Goal: Task Accomplishment & Management: Manage account settings

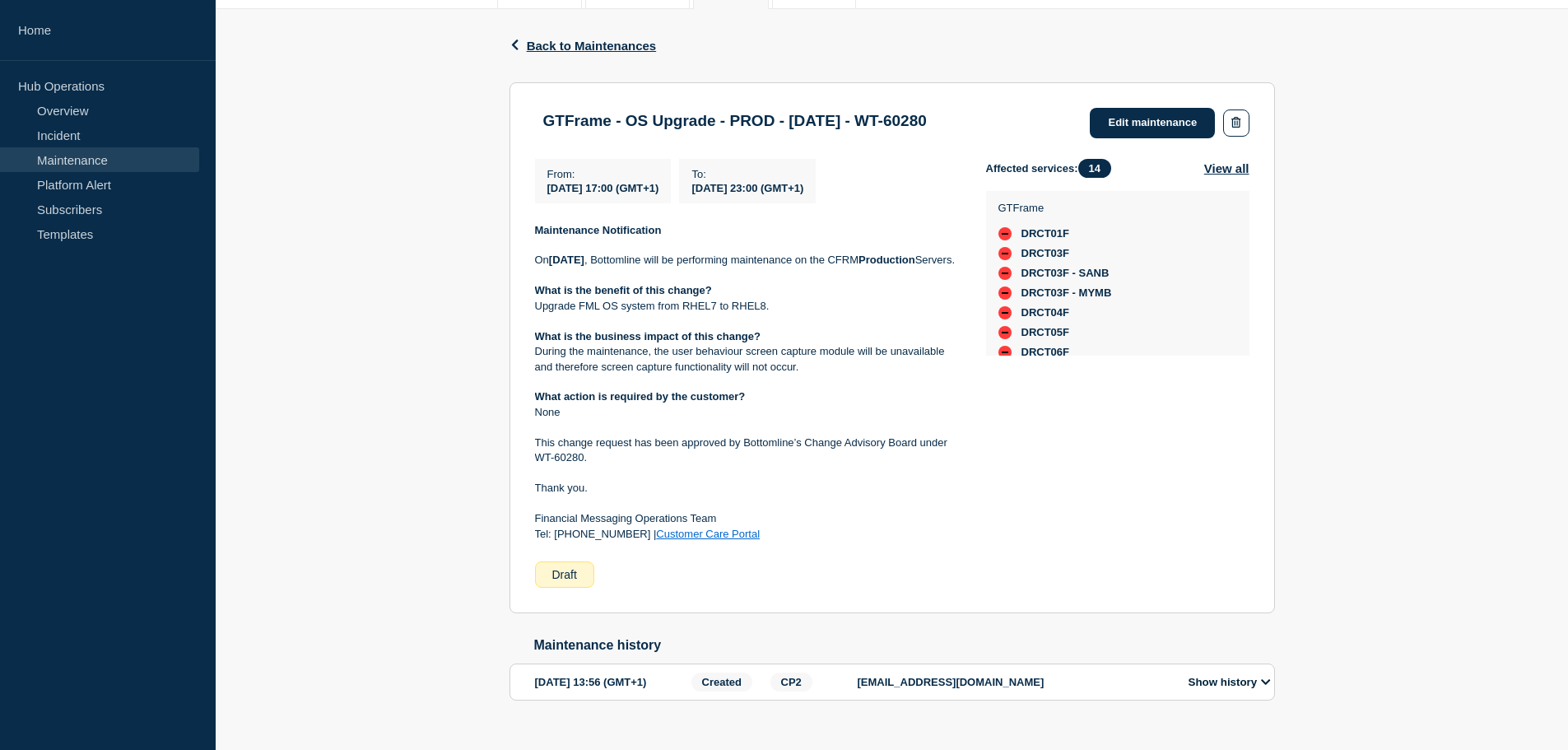
scroll to position [247, 0]
click at [1150, 126] on link "Edit maintenance" at bounding box center [1152, 123] width 125 height 31
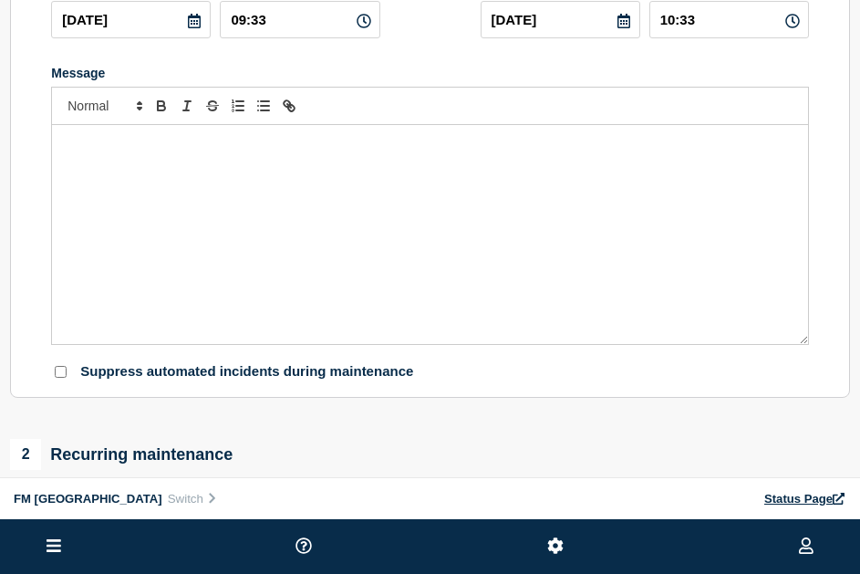
type input "GTFrame - OS Upgrade - PROD - [DATE] - WT-60280"
type input "[DATE]"
type input "17:00"
type input "[DATE]"
type input "23:00"
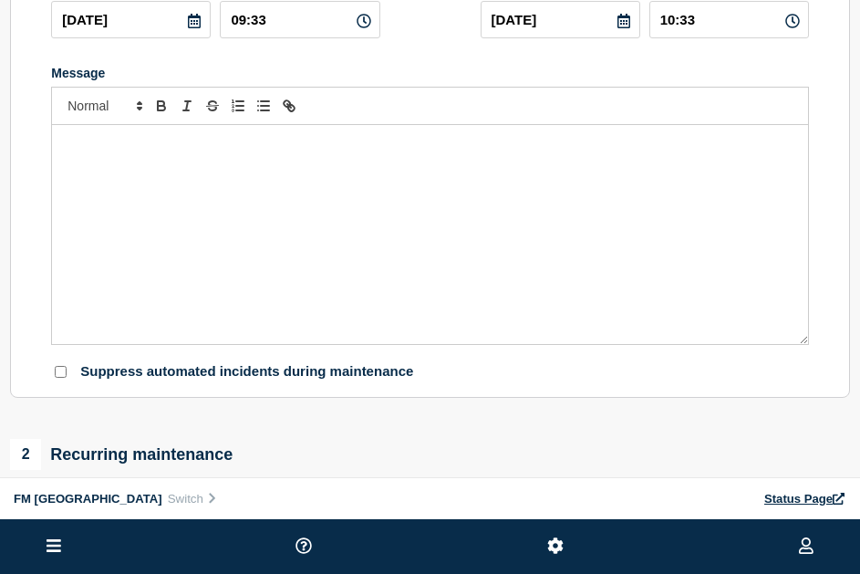
checkbox input "false"
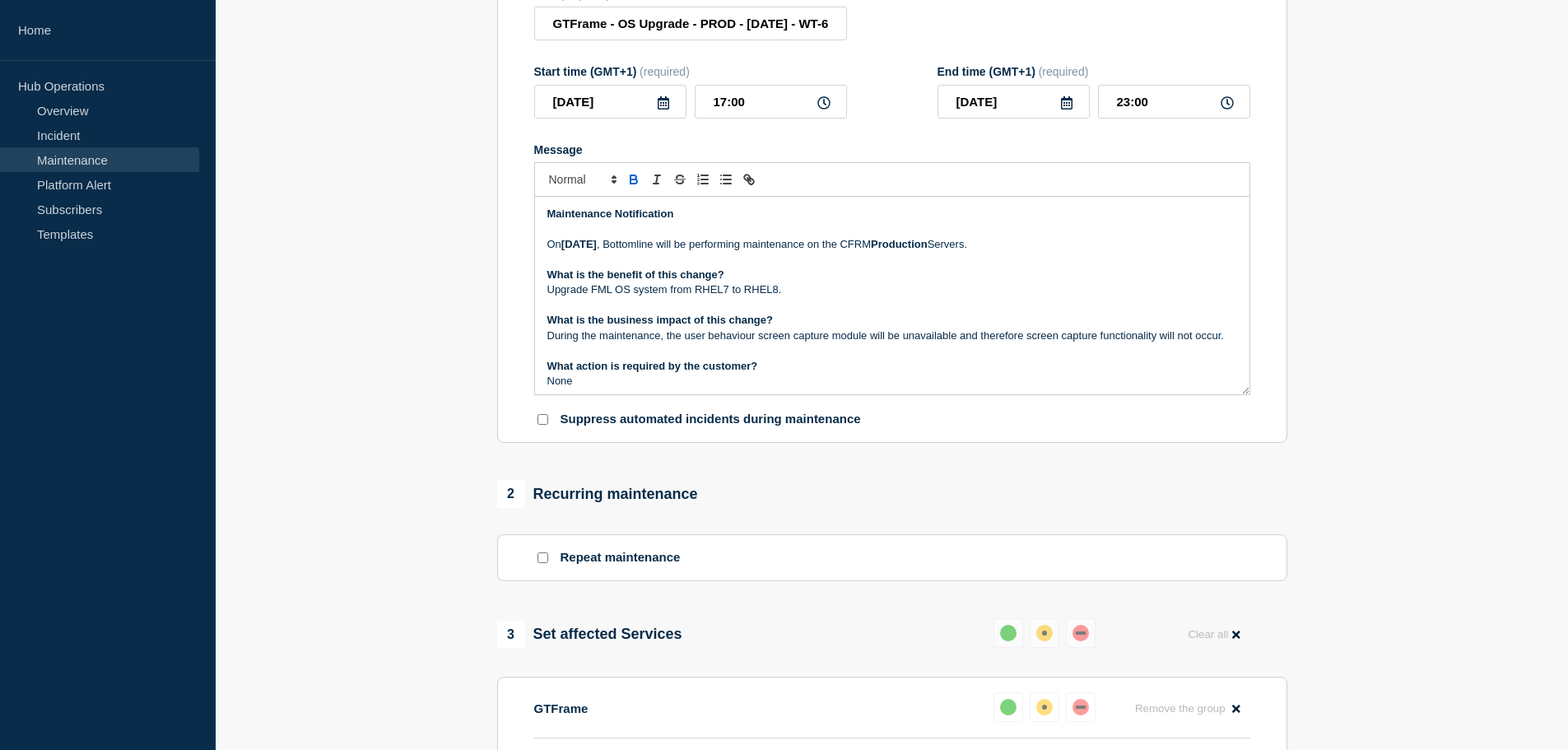
click at [924, 252] on p "[DATE][DATE] , Bottomline will be performing maintenance on the CFRM Production…" at bounding box center [892, 245] width 689 height 14
click at [924, 251] on p "[DATE][DATE] , Bottomline will be performing maintenance on the CFRM Production…" at bounding box center [892, 245] width 689 height 14
click at [927, 252] on p "[DATE][DATE] , Bottomline will be performing maintenance on the GTframe Product…" at bounding box center [892, 245] width 689 height 14
click at [596, 250] on strong "[DATE]" at bounding box center [578, 245] width 35 height 13
click at [581, 250] on strong "[DATE]" at bounding box center [578, 245] width 35 height 13
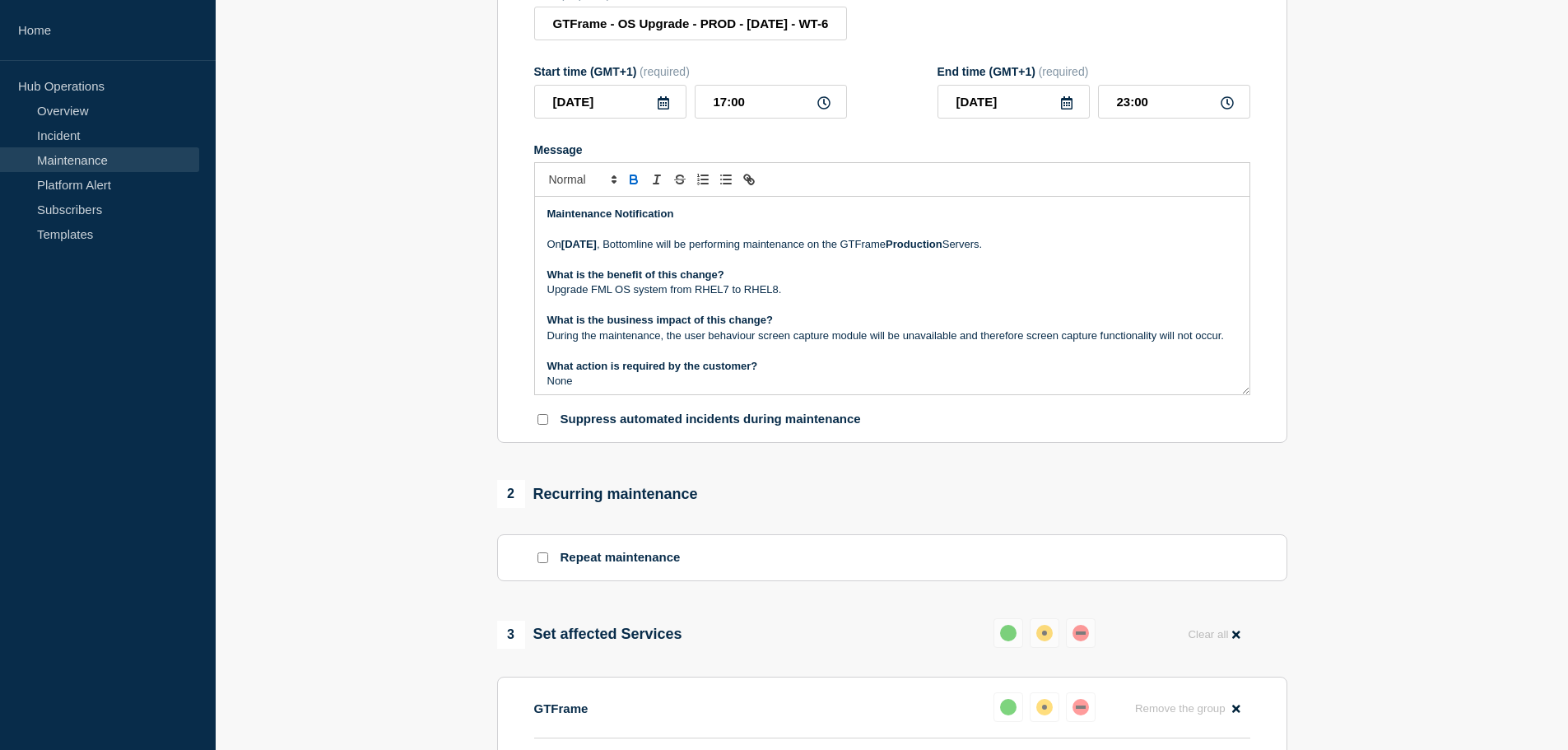
click at [581, 250] on strong "[DATE]" at bounding box center [578, 245] width 35 height 13
click at [596, 250] on strong "[DATE]" at bounding box center [578, 245] width 35 height 13
click at [905, 282] on p "What is the benefit of this change?" at bounding box center [892, 274] width 689 height 14
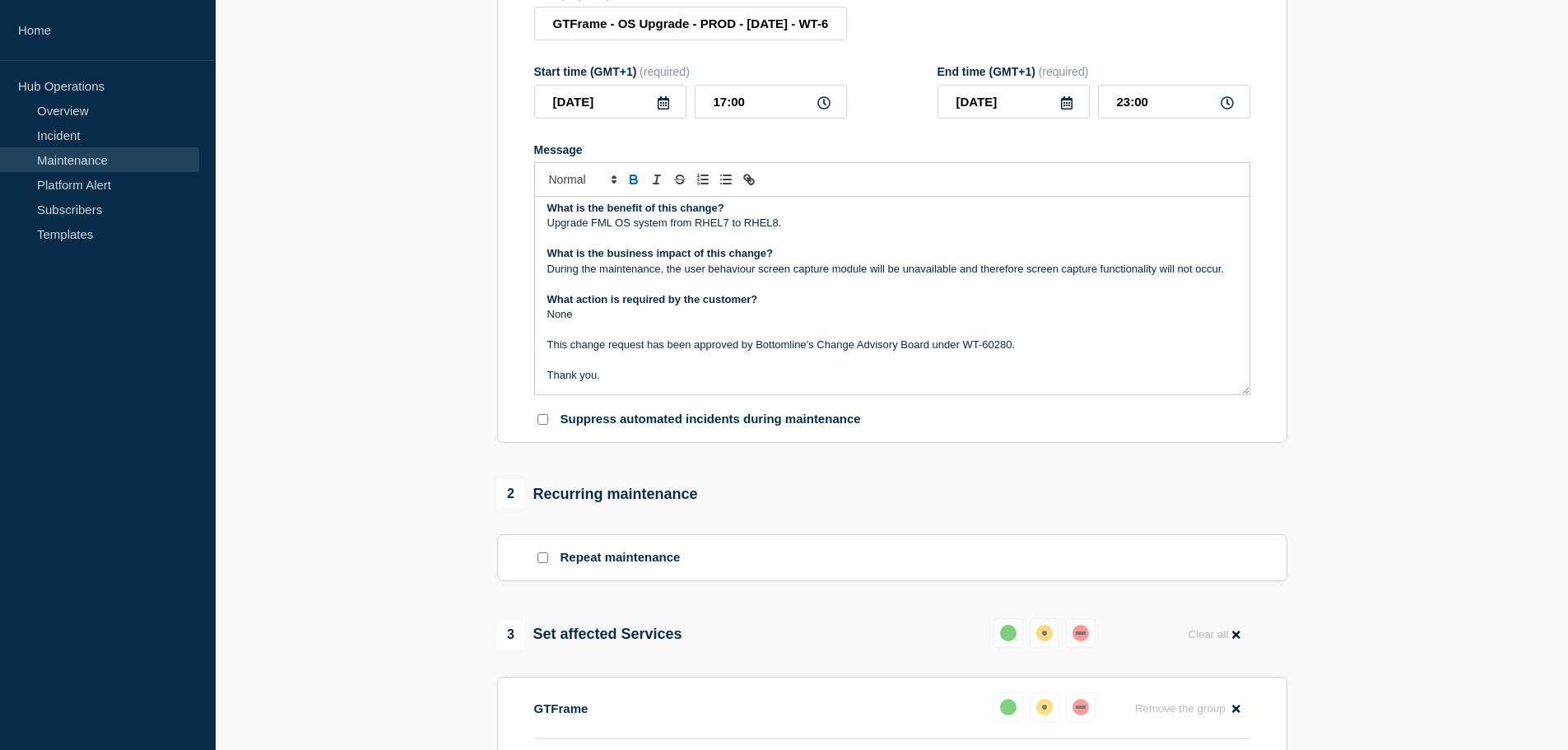
scroll to position [29, 0]
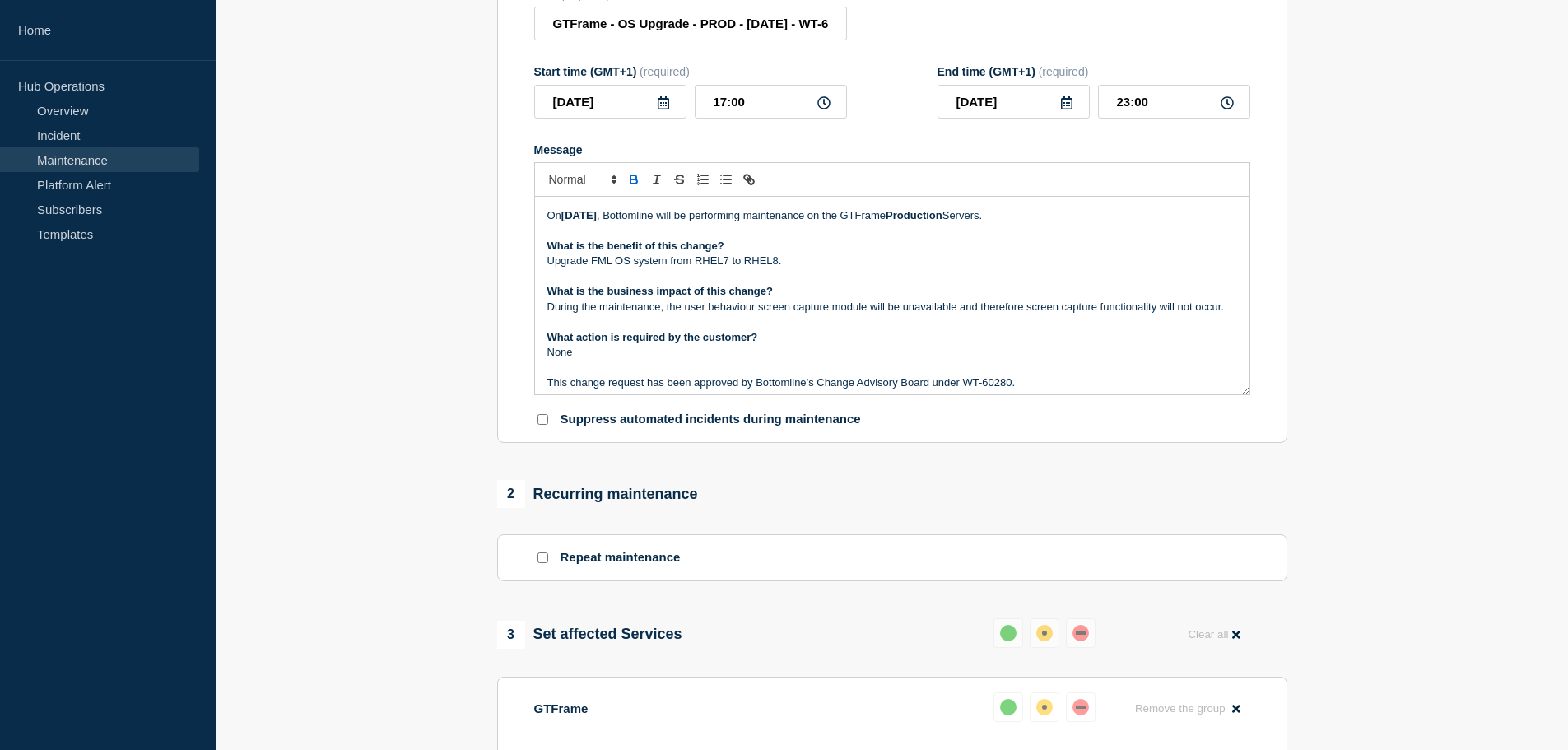
click at [717, 314] on p "During the maintenance, the user behaviour screen capture module will be unavai…" at bounding box center [892, 307] width 689 height 14
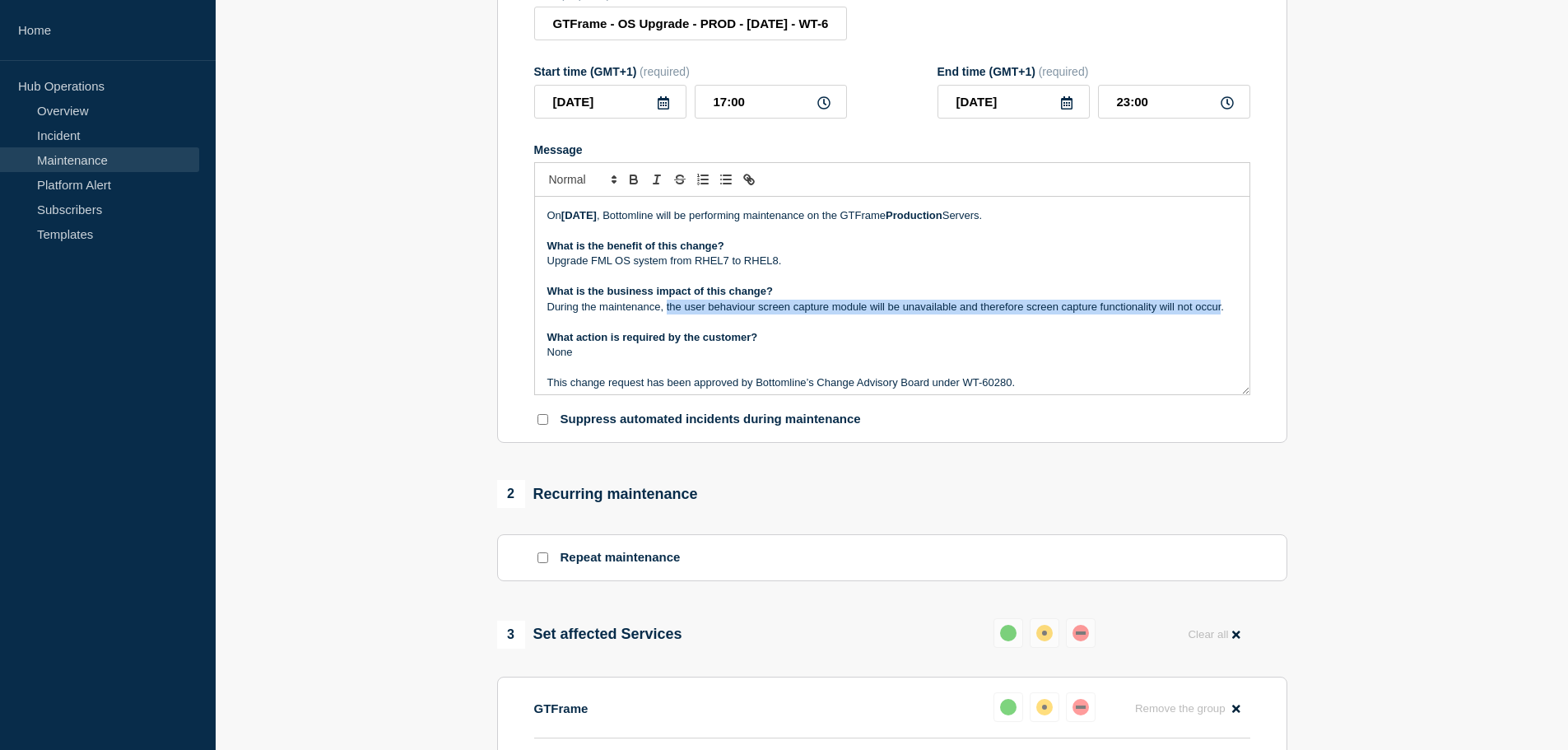
drag, startPoint x: 666, startPoint y: 312, endPoint x: 1222, endPoint y: 309, distance: 556.0
click at [1222, 309] on p "During the maintenance, the user behaviour screen capture module will be unavai…" at bounding box center [892, 307] width 689 height 14
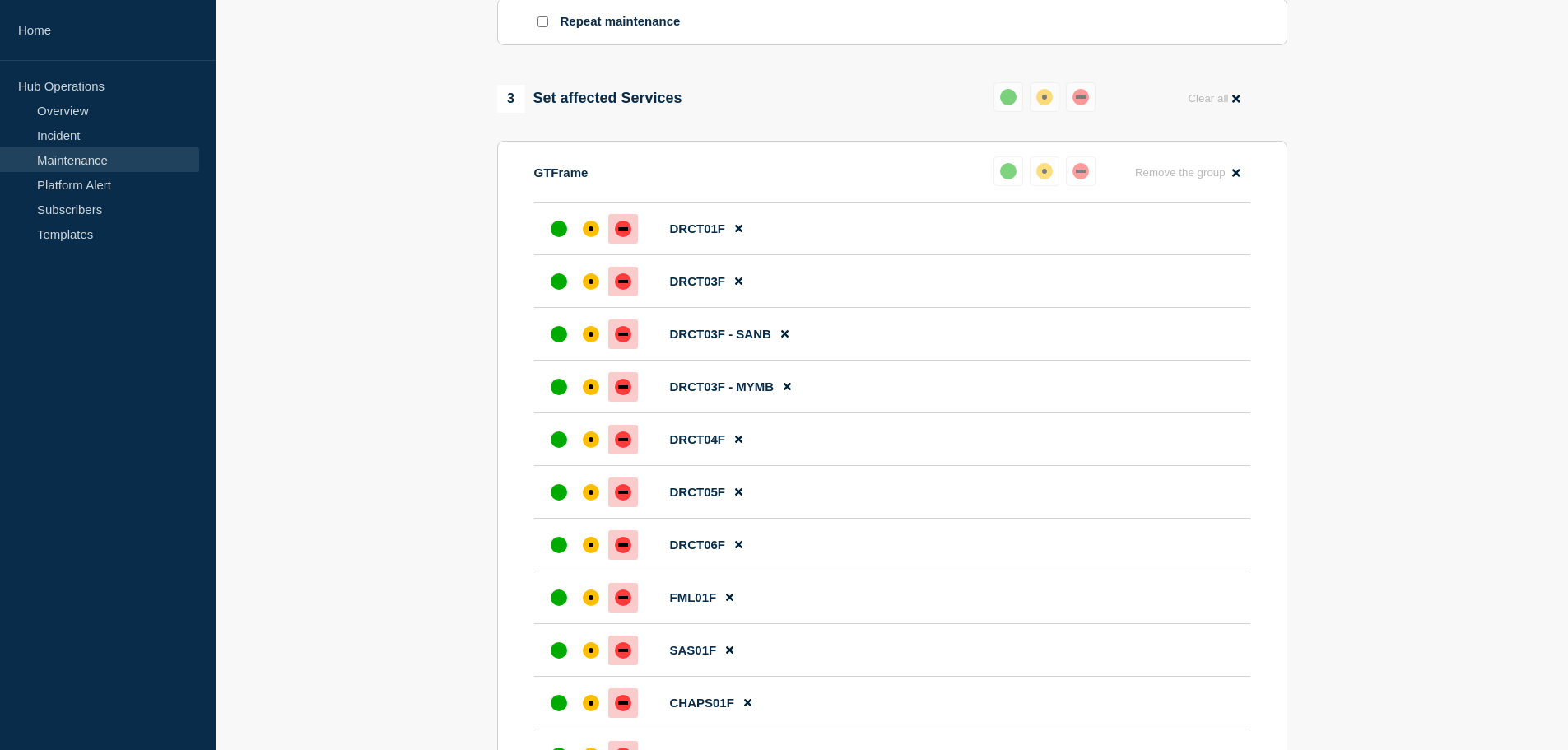
scroll to position [905, 0]
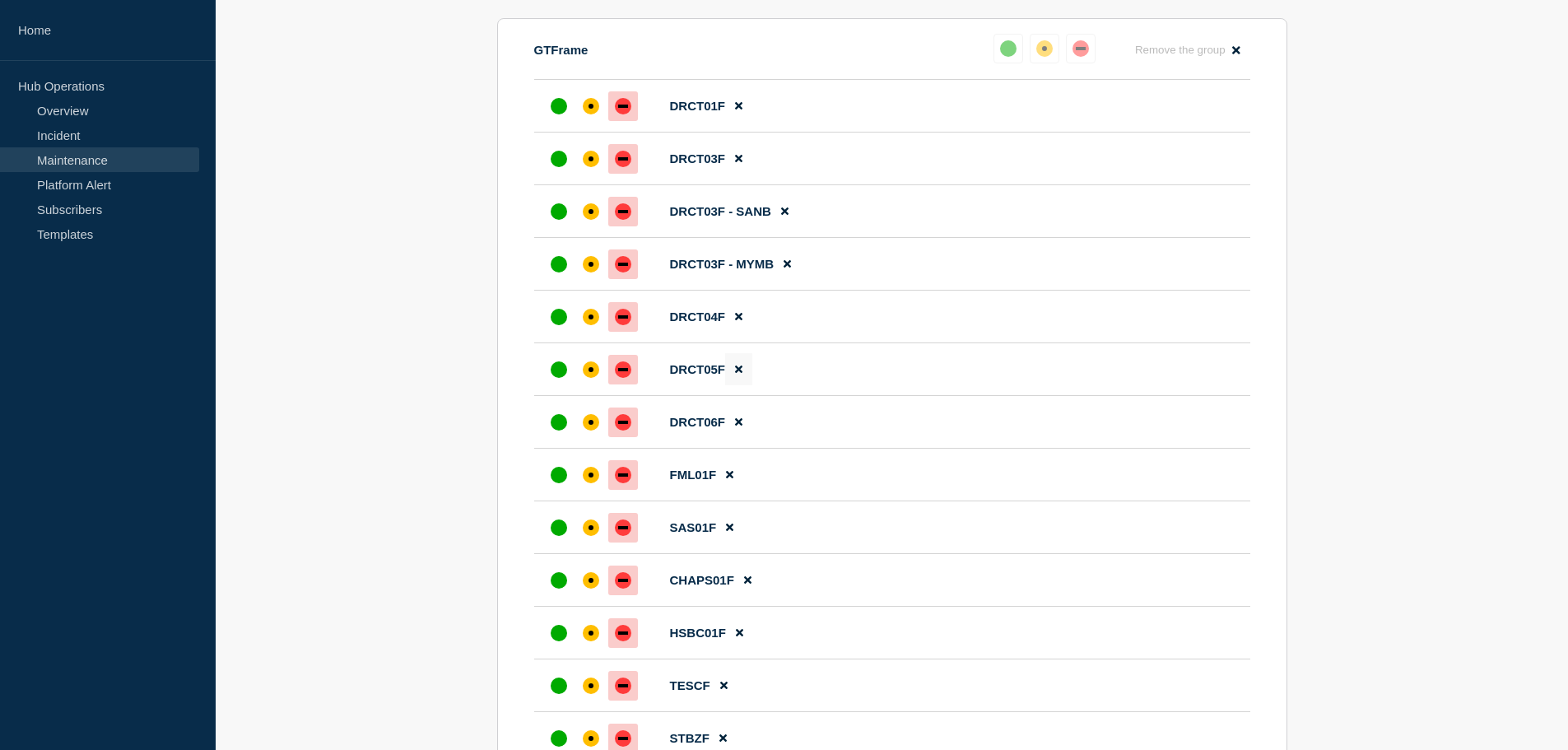
click at [737, 374] on icon at bounding box center [739, 370] width 7 height 7
click at [741, 374] on icon at bounding box center [739, 370] width 7 height 7
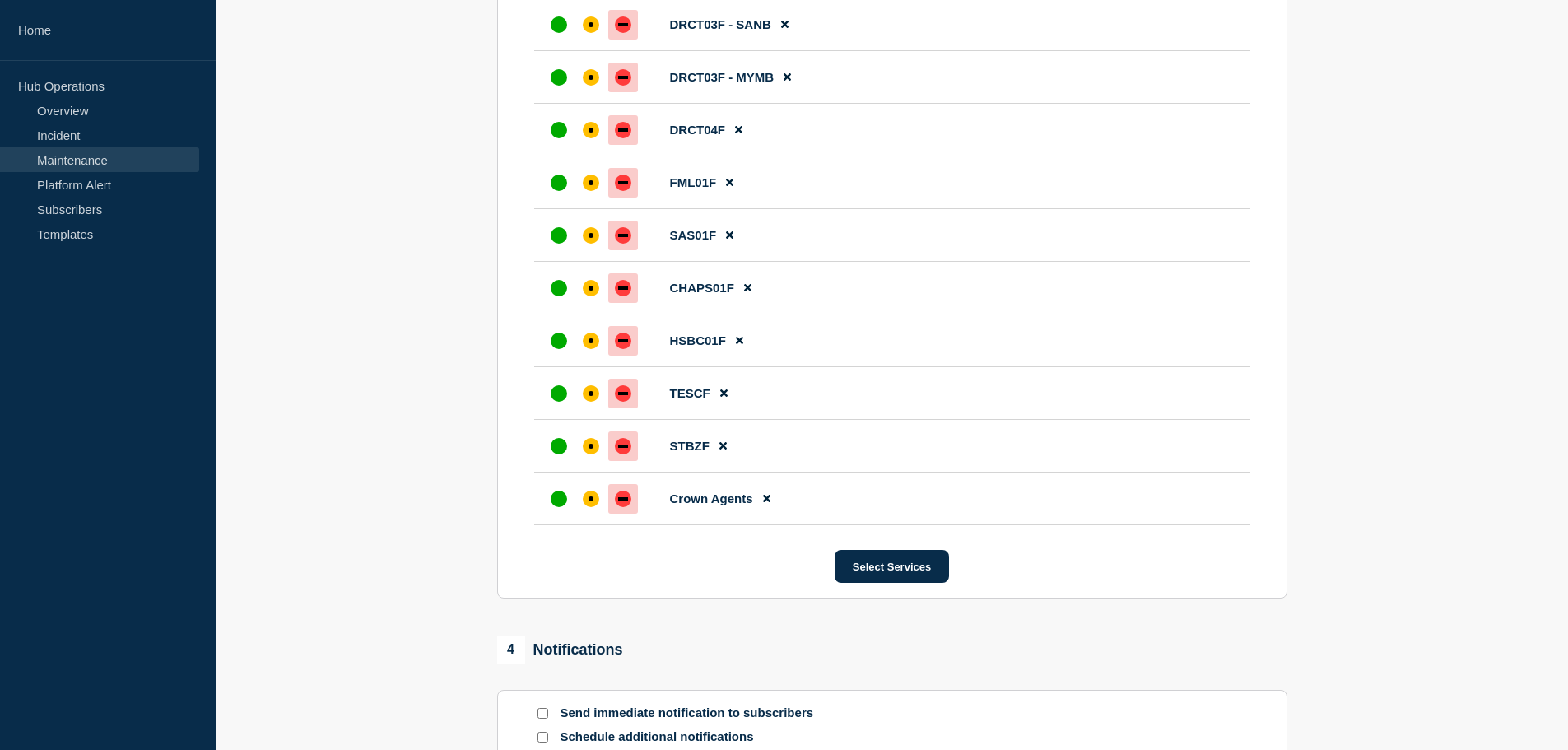
scroll to position [1153, 0]
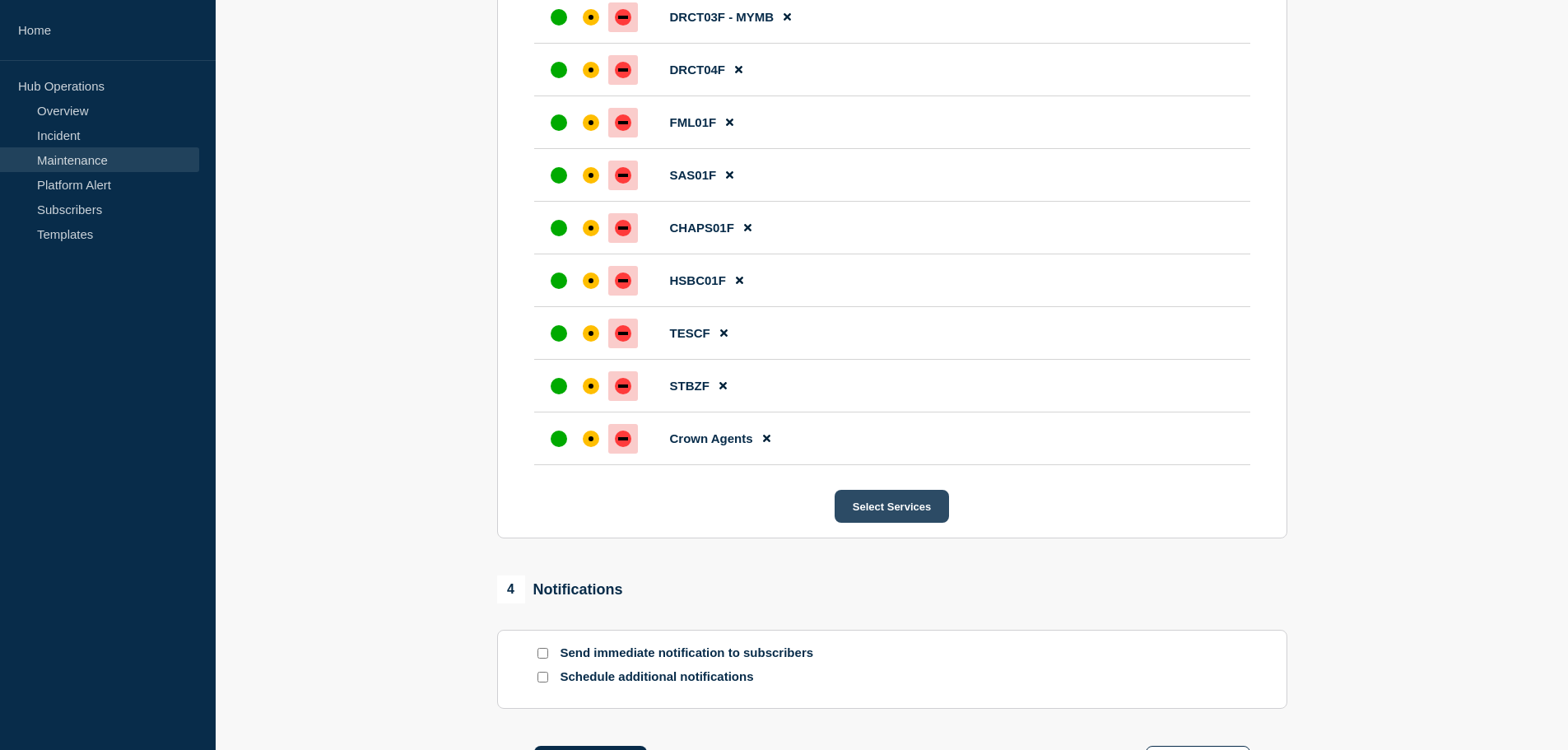
click at [922, 515] on button "Select Services" at bounding box center [891, 506] width 115 height 32
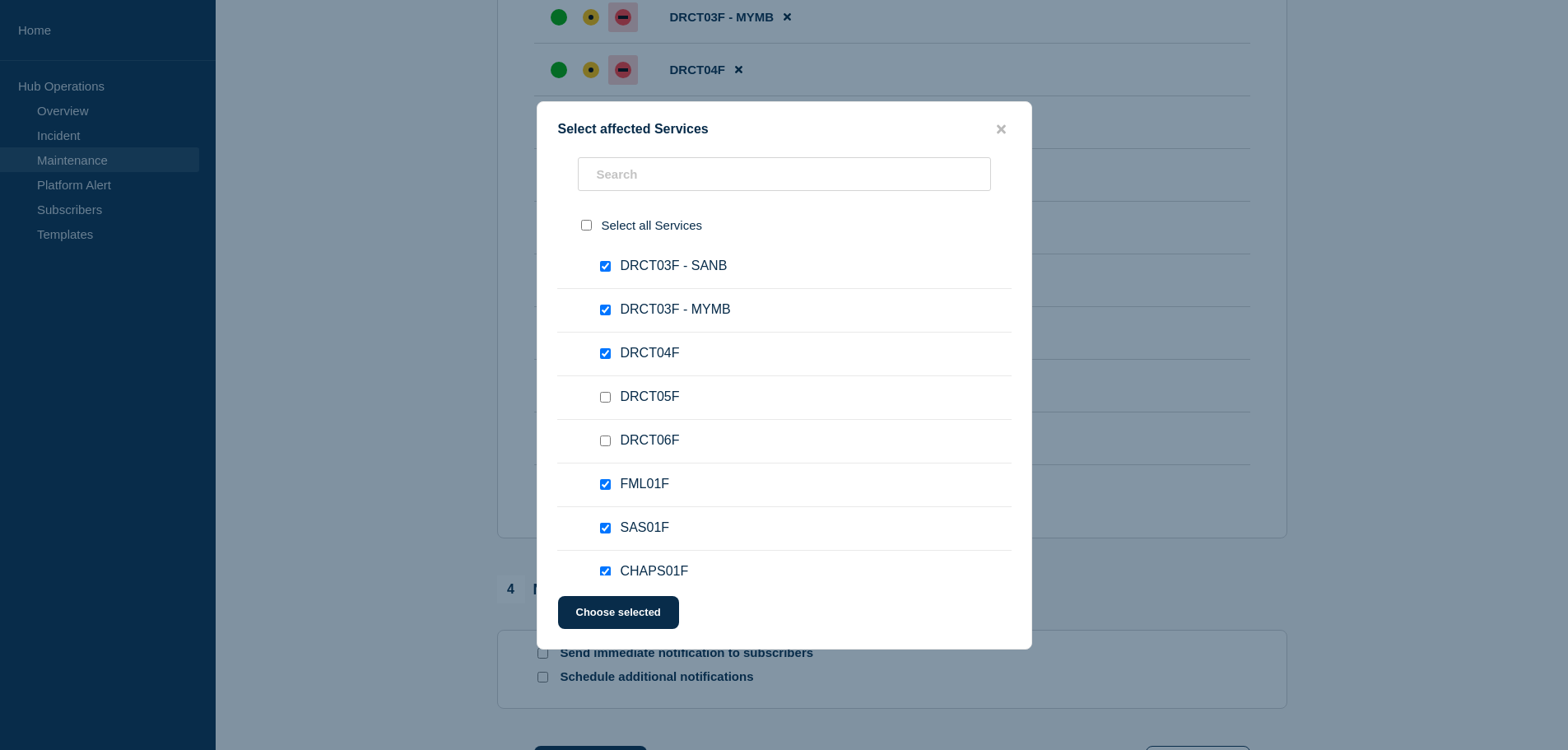
scroll to position [2141, 0]
click at [609, 440] on input "DRCT06F checkbox" at bounding box center [605, 440] width 11 height 11
checkbox input "true"
click at [611, 403] on div at bounding box center [608, 397] width 23 height 16
click at [607, 393] on input "DRCT05F checkbox" at bounding box center [605, 396] width 11 height 11
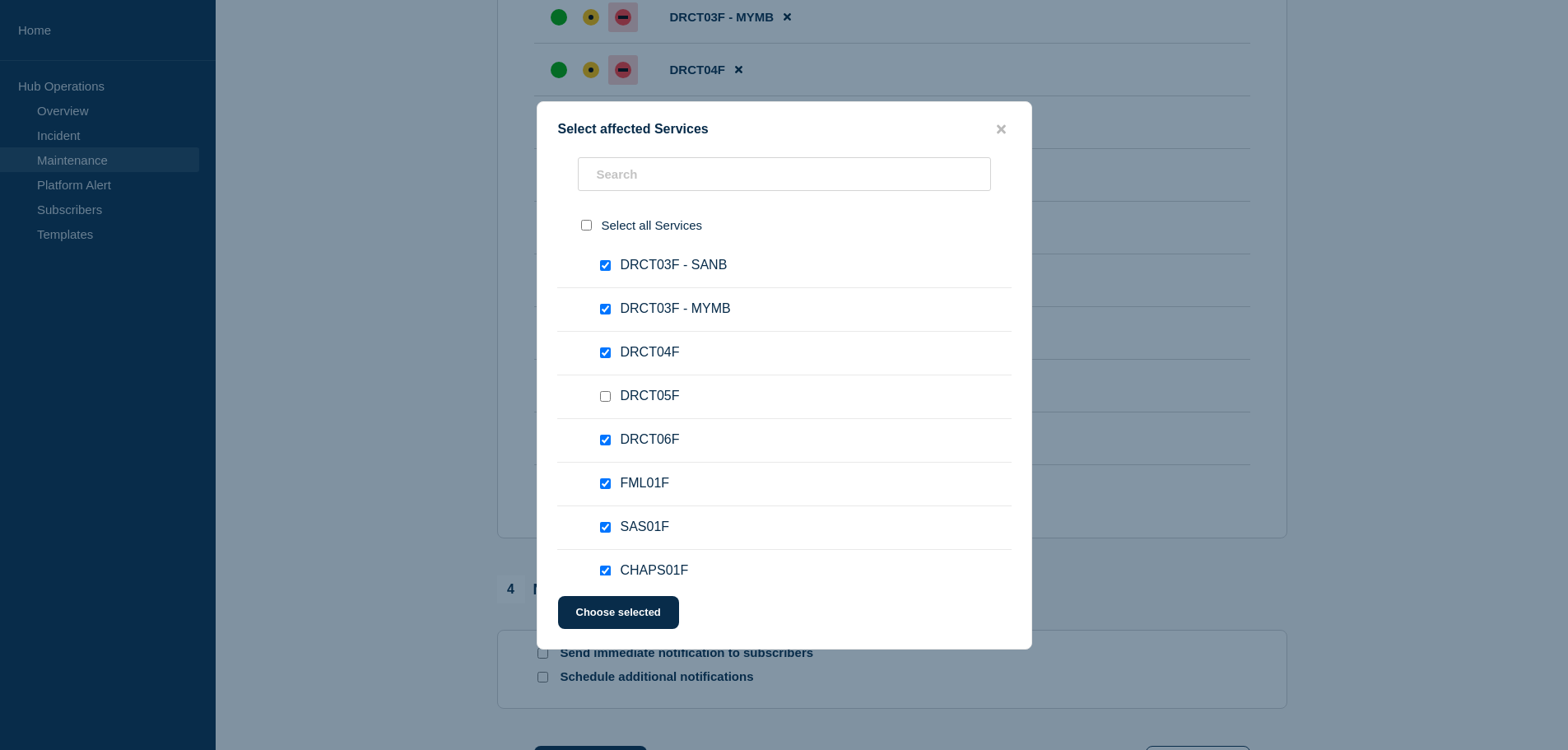
checkbox input "true"
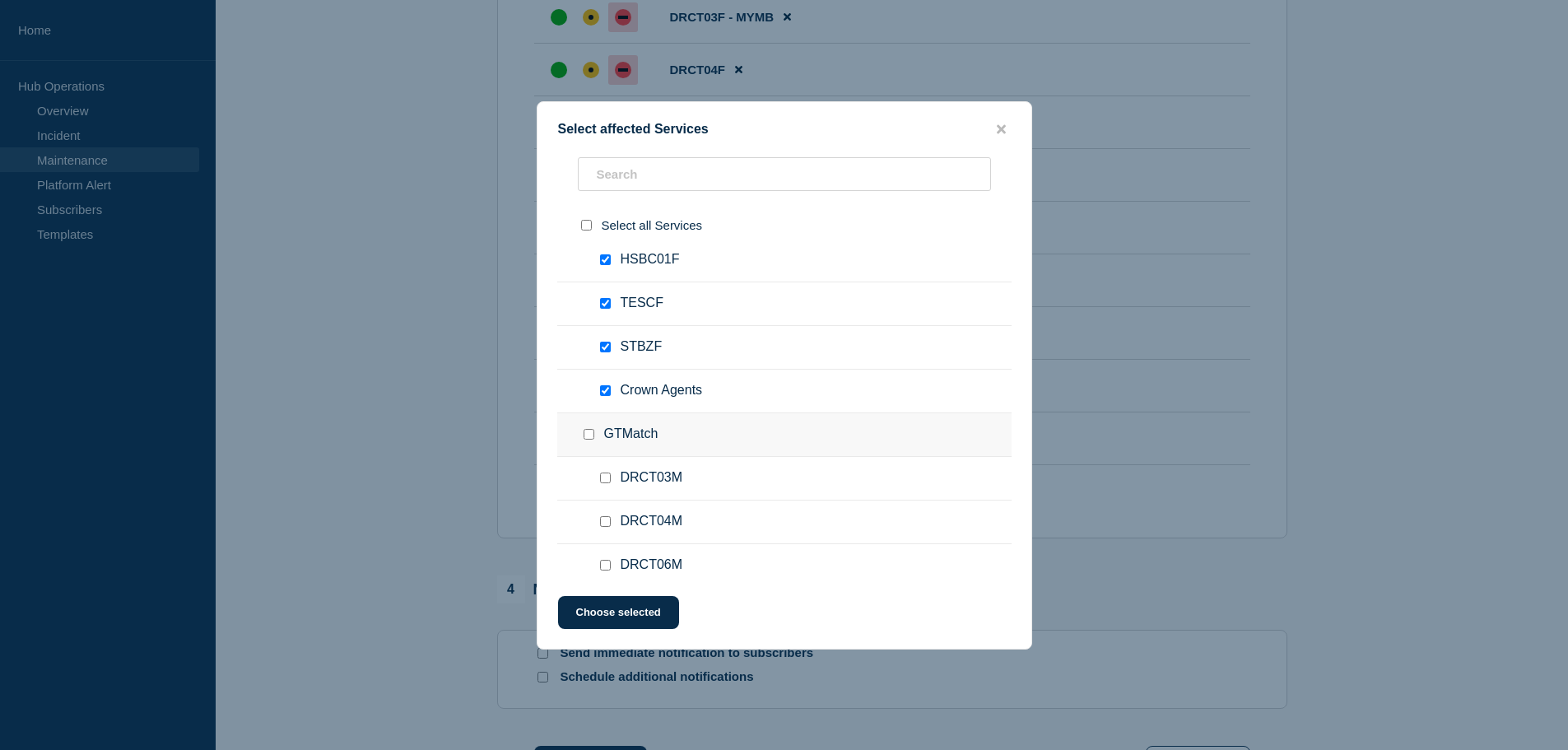
scroll to position [2470, 0]
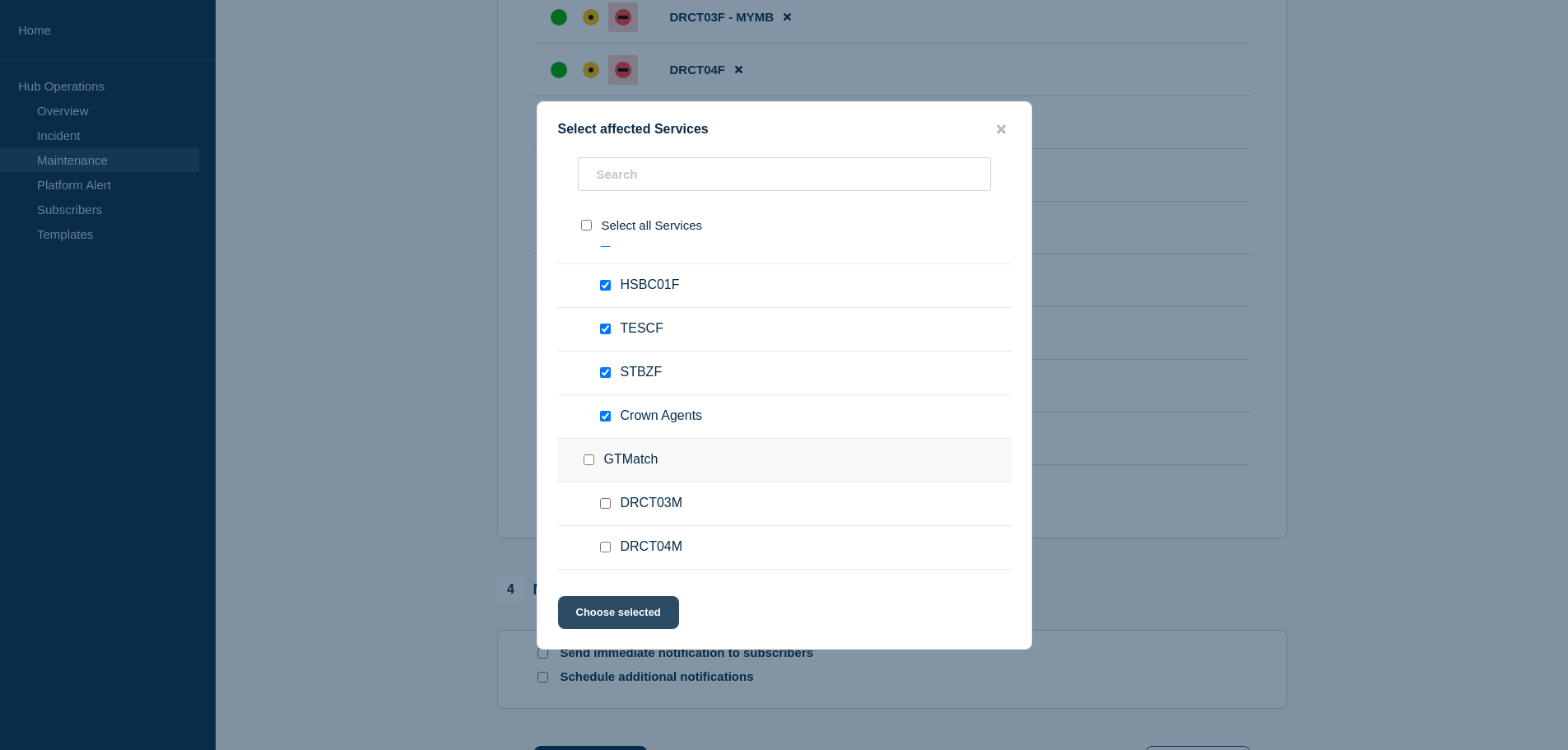
click at [623, 612] on button "Choose selected" at bounding box center [618, 612] width 121 height 32
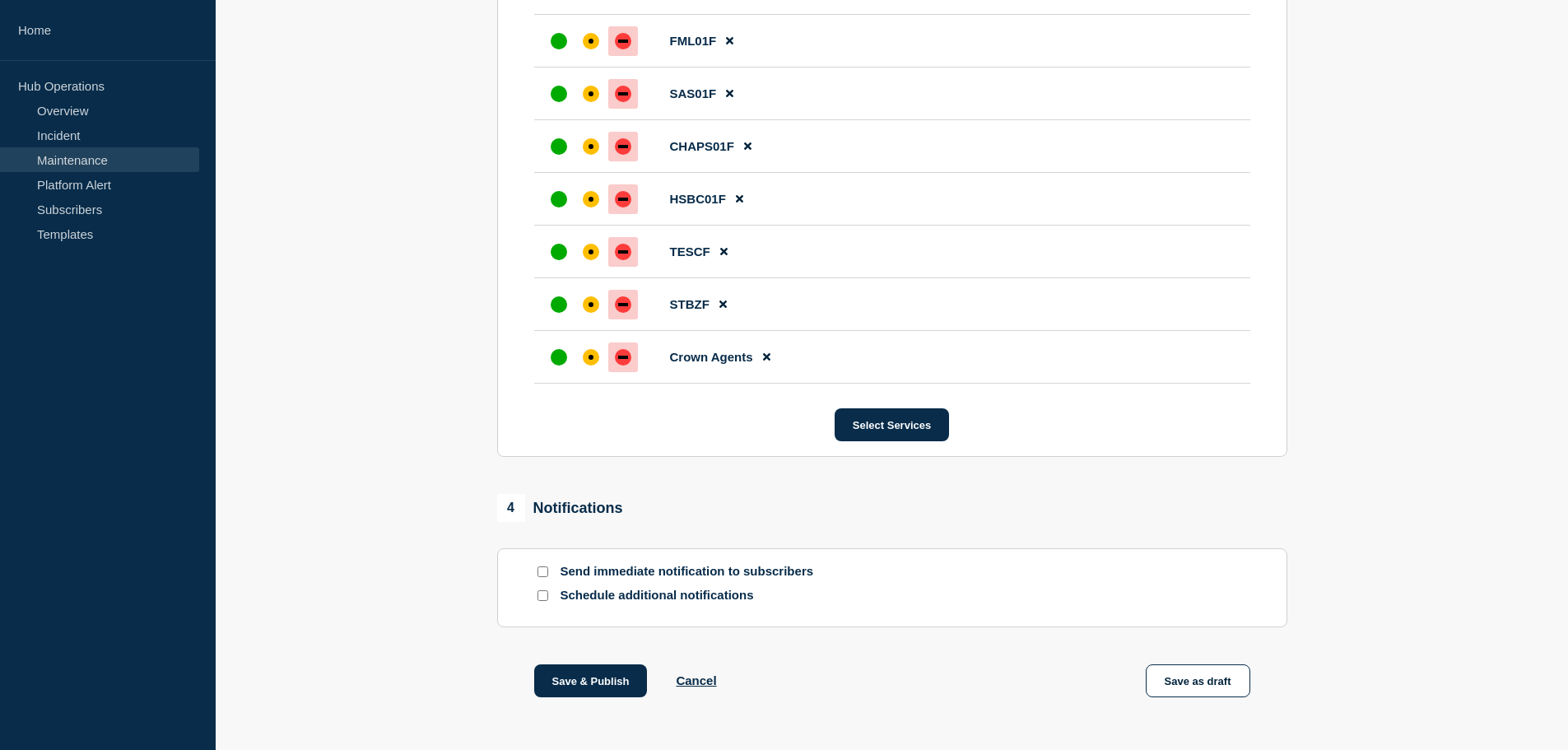
scroll to position [1403, 0]
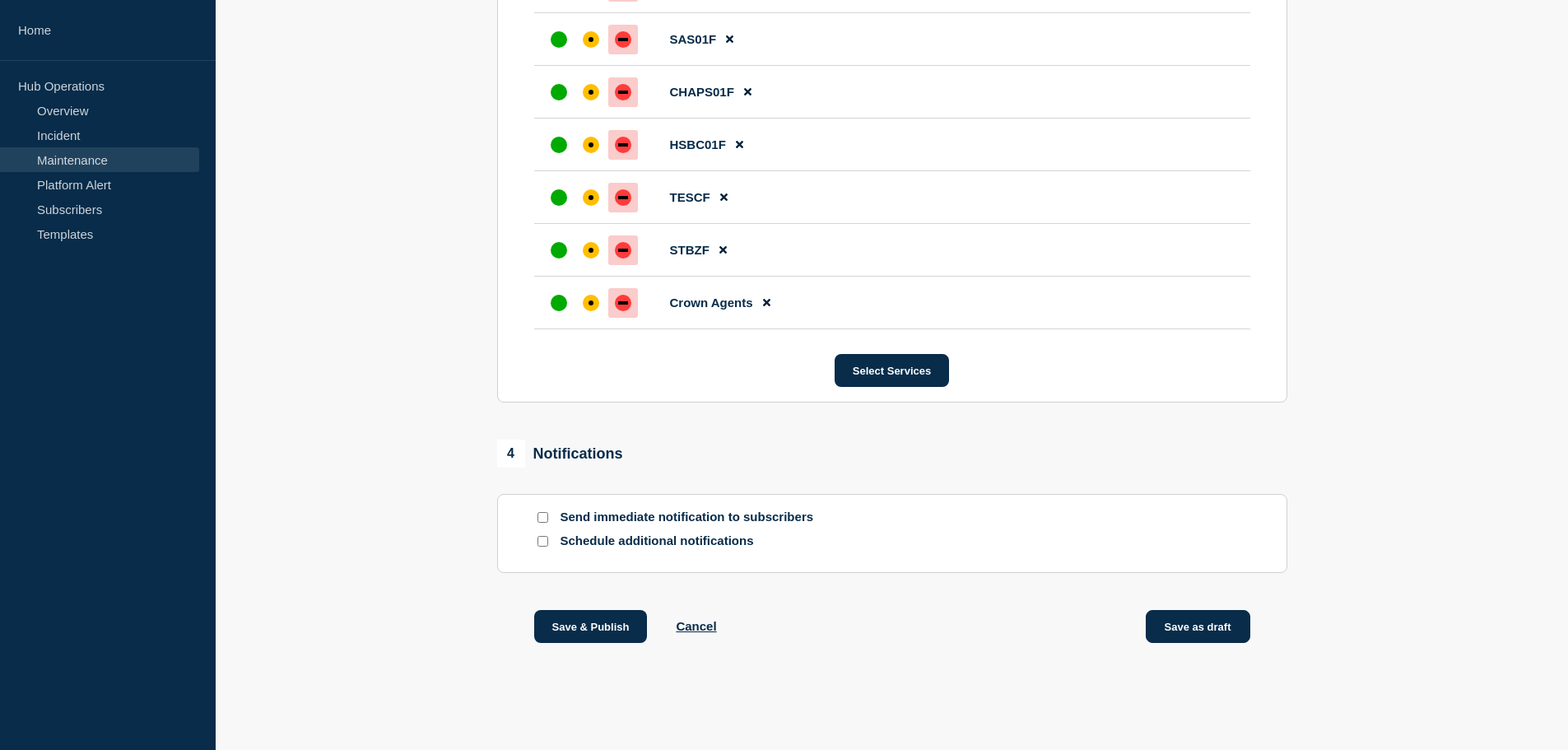
click at [1192, 626] on button "Save as draft" at bounding box center [1198, 626] width 105 height 32
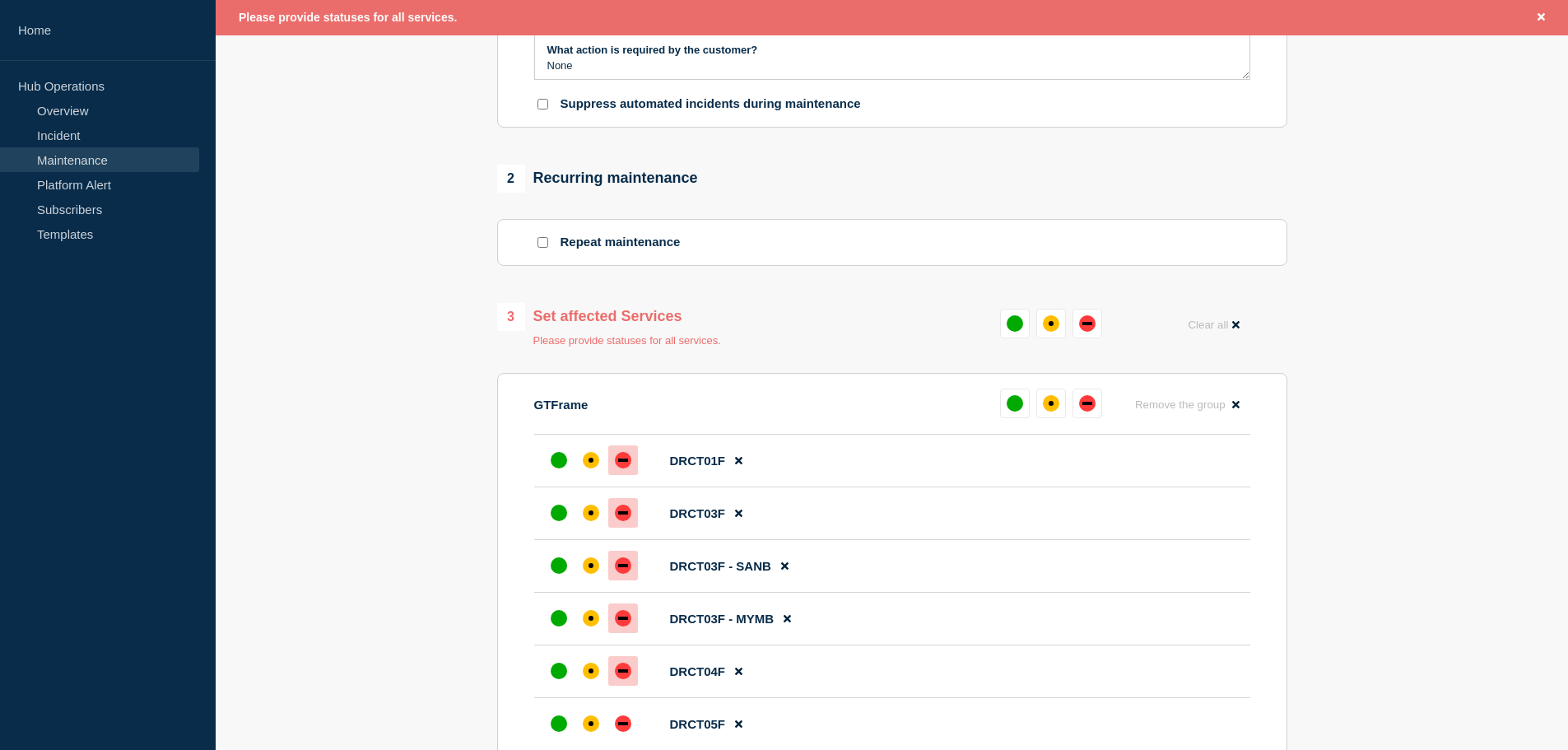
scroll to position [542, 0]
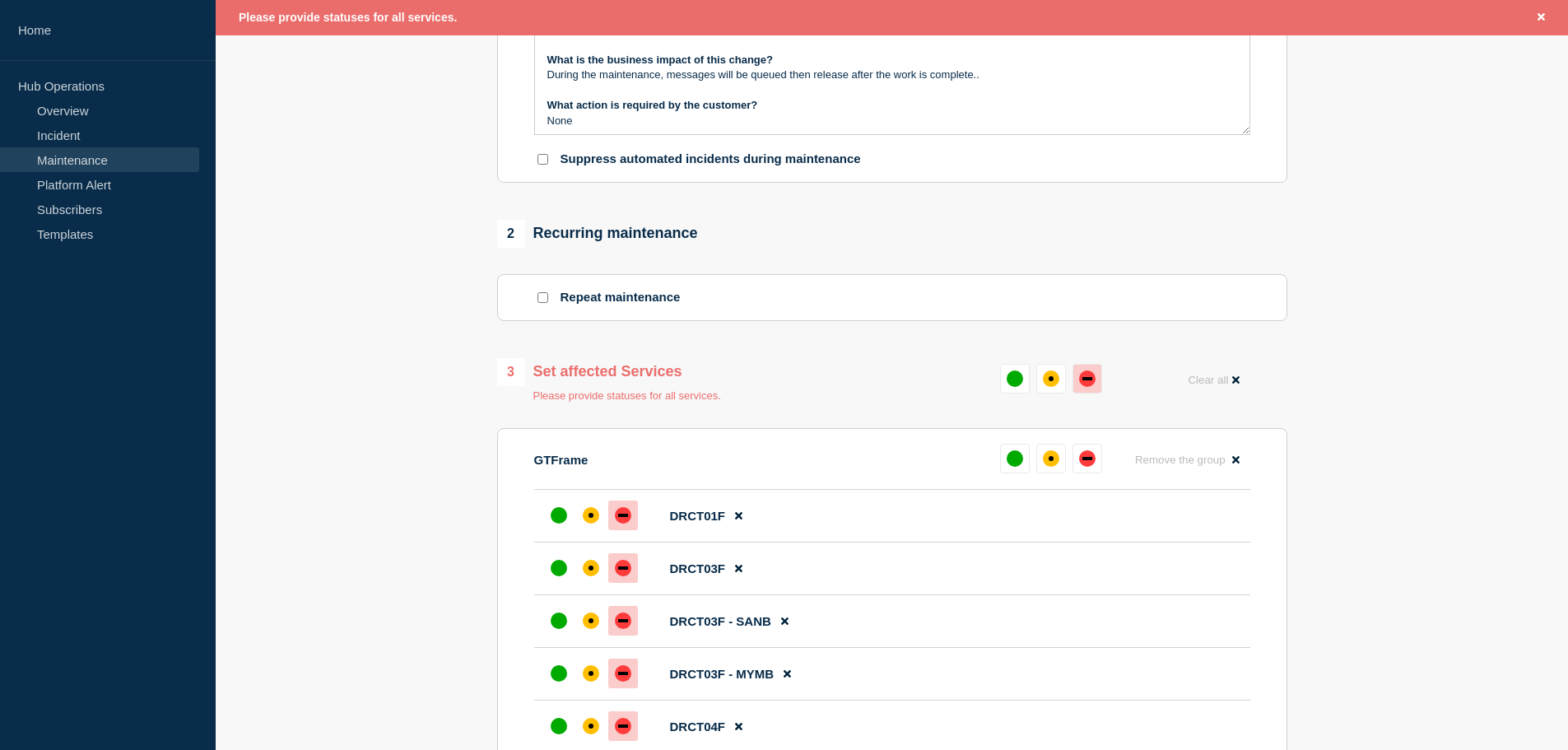
click at [1092, 380] on div "down" at bounding box center [1087, 379] width 10 height 4
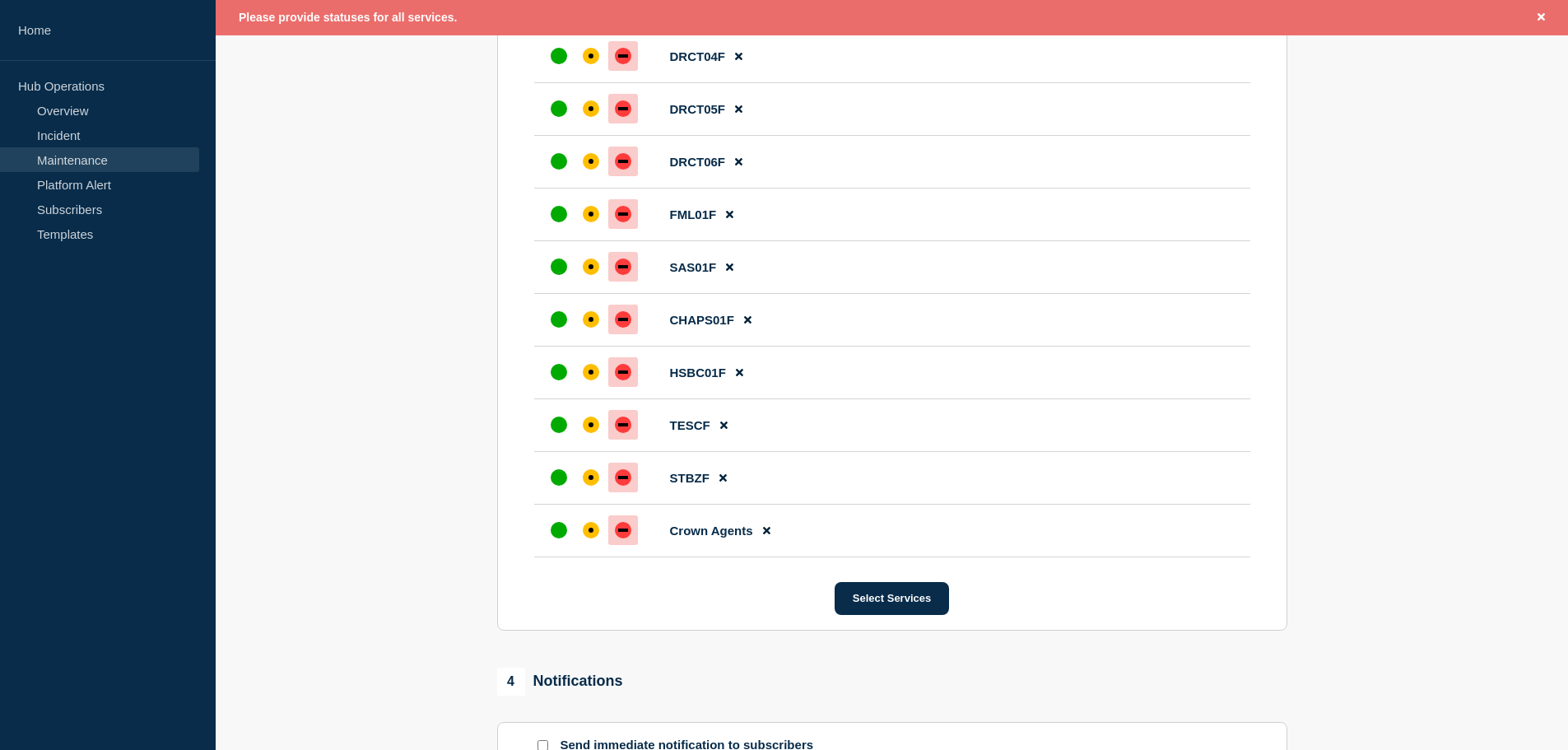
scroll to position [1438, 0]
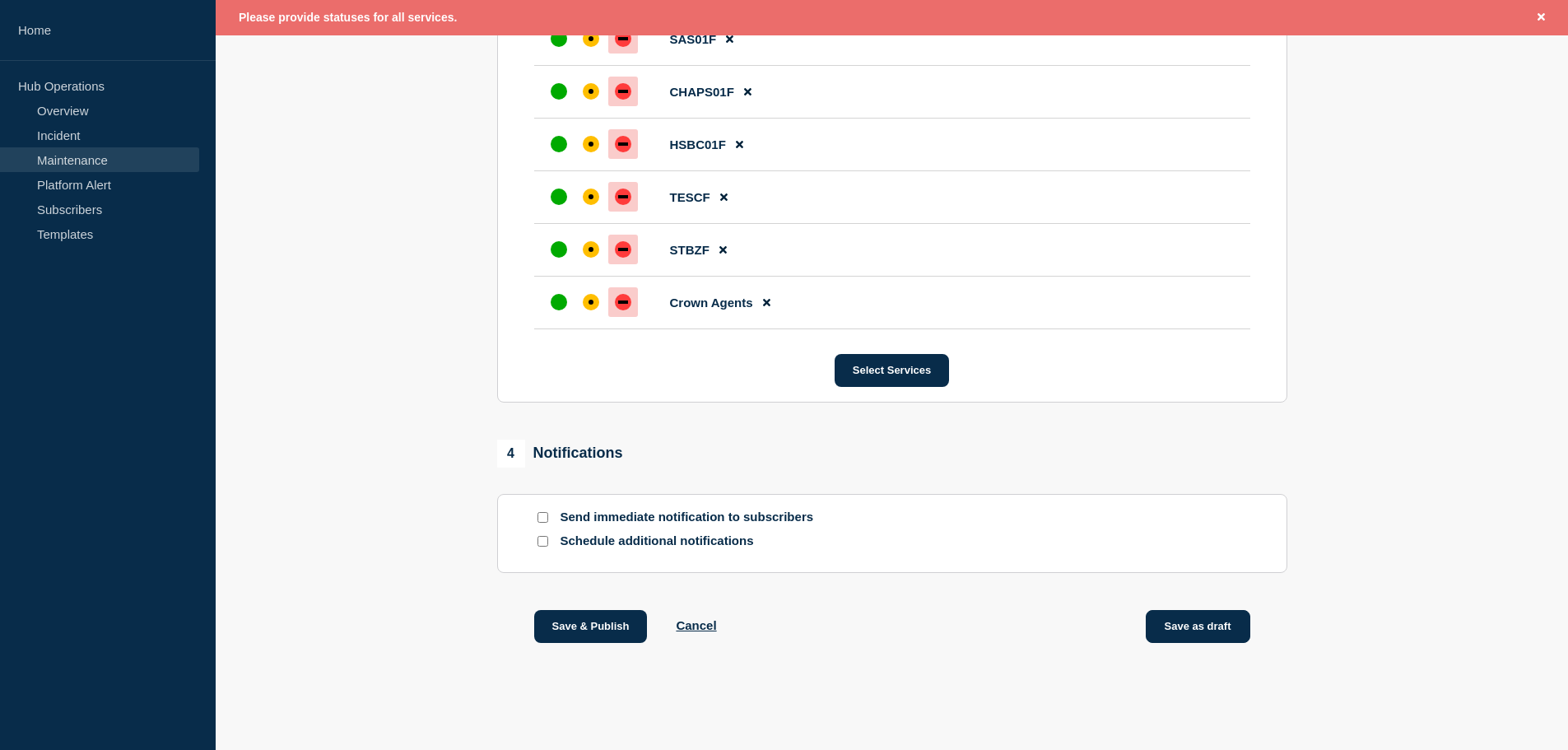
click at [1217, 618] on button "Save as draft" at bounding box center [1198, 626] width 105 height 32
